Goal: Task Accomplishment & Management: Complete application form

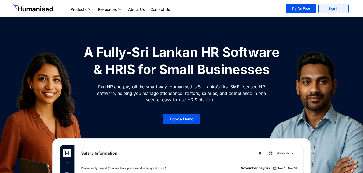
drag, startPoint x: 0, startPoint y: 0, endPoint x: 330, endPoint y: 8, distance: 330.6
click at [330, 8] on link "Sign In" at bounding box center [333, 8] width 30 height 9
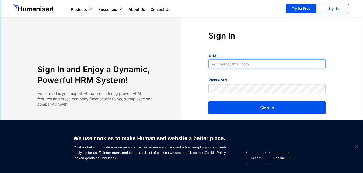
click at [231, 65] on input "Email" at bounding box center [266, 63] width 117 height 9
type input "bimesh@slpg.lk"
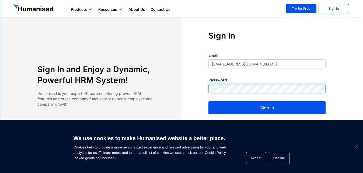
click at [208, 101] on button "Sign In" at bounding box center [266, 107] width 117 height 13
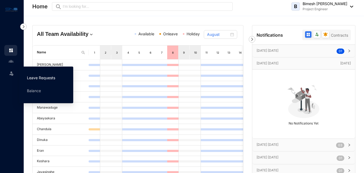
click at [43, 75] on link "Leave Requests" at bounding box center [41, 77] width 28 height 5
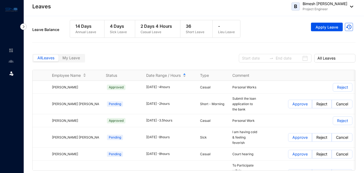
click at [73, 59] on span "My Leave" at bounding box center [71, 57] width 18 height 5
click at [58, 59] on input "My Leave" at bounding box center [58, 59] width 0 height 0
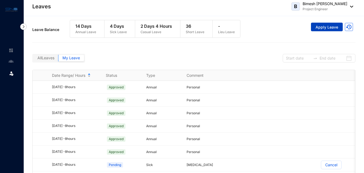
click at [322, 25] on span "Apply Leave" at bounding box center [327, 27] width 23 height 5
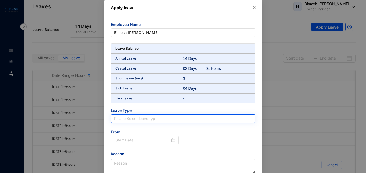
click at [164, 118] on input "search" at bounding box center [183, 118] width 138 height 8
click at [151, 121] on input "search" at bounding box center [183, 118] width 138 height 8
click at [143, 117] on input "search" at bounding box center [183, 118] width 138 height 8
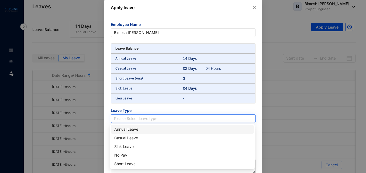
scroll to position [36, 0]
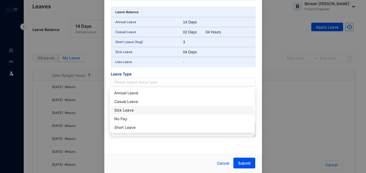
click at [136, 109] on div "Sick Leave" at bounding box center [182, 110] width 136 height 6
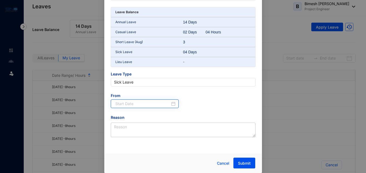
click at [173, 103] on div at bounding box center [145, 104] width 60 height 6
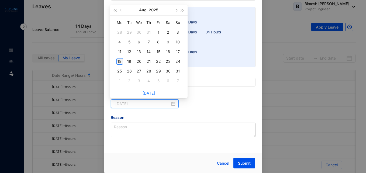
type input "2025-08-18"
click at [121, 61] on div "18" at bounding box center [119, 61] width 6 height 6
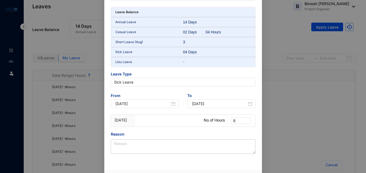
click at [121, 61] on p "Lieu Leave" at bounding box center [149, 61] width 68 height 5
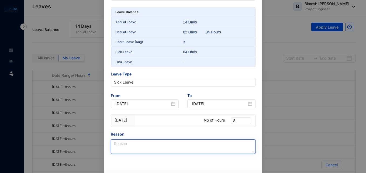
click at [146, 148] on textarea "Reason" at bounding box center [183, 146] width 145 height 15
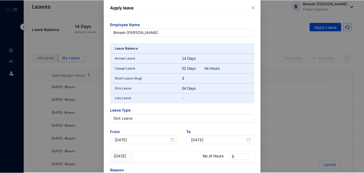
scroll to position [53, 0]
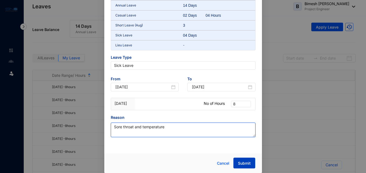
type textarea "Sore throat and temperature"
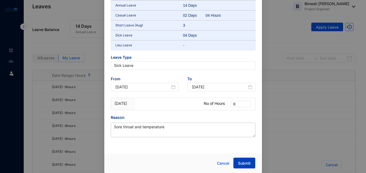
click at [242, 164] on span "Submit" at bounding box center [244, 163] width 13 height 5
